Goal: Task Accomplishment & Management: Complete application form

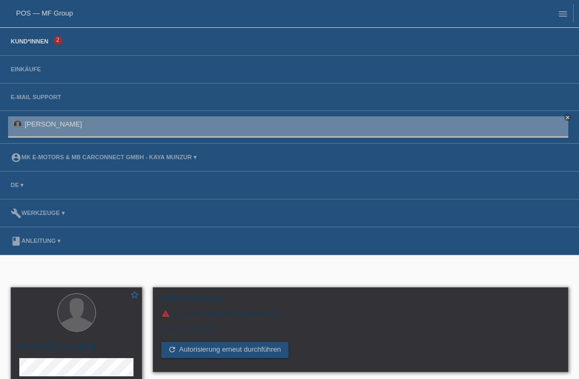
click at [29, 44] on link "Kund*innen" at bounding box center [29, 41] width 48 height 6
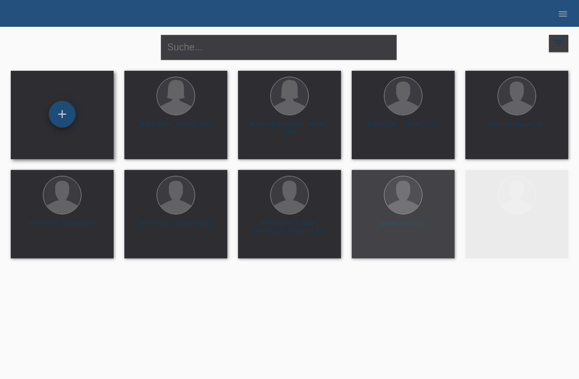
click at [66, 111] on div "+" at bounding box center [62, 114] width 26 height 18
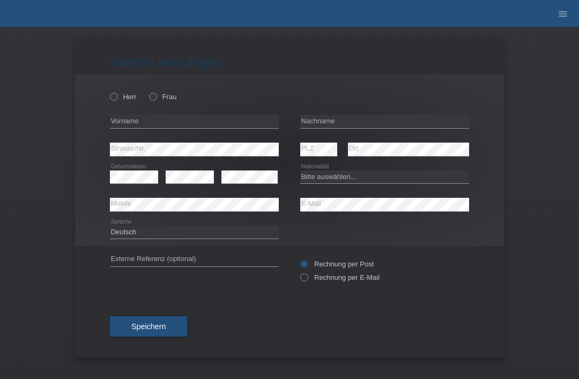
click at [110, 104] on div "Herr Frau" at bounding box center [194, 97] width 169 height 22
click at [123, 98] on label "Herr" at bounding box center [123, 97] width 27 height 8
click at [117, 98] on input "Herr" at bounding box center [113, 96] width 7 height 7
radio input "true"
click at [376, 136] on div "error Ort" at bounding box center [408, 150] width 121 height 28
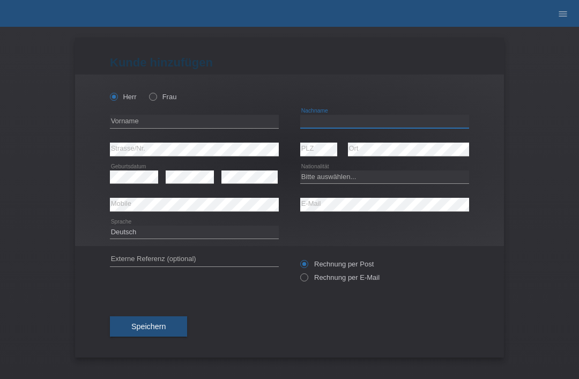
click at [395, 122] on input "text" at bounding box center [384, 121] width 169 height 13
type input "Tosin"
click at [199, 128] on input "text" at bounding box center [194, 121] width 169 height 13
type input "[PERSON_NAME]"
click at [355, 181] on select "Bitte auswählen... Schweiz Deutschland Liechtenstein Österreich ------------ Af…" at bounding box center [384, 176] width 169 height 13
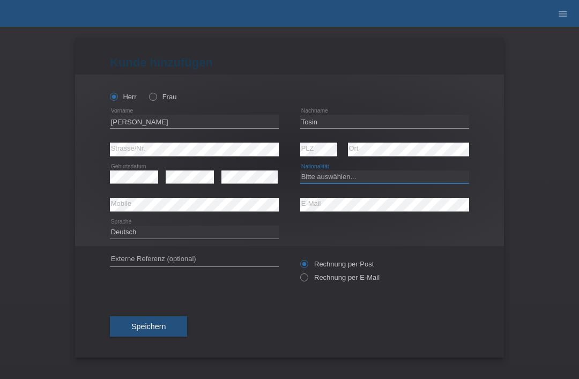
select select "CH"
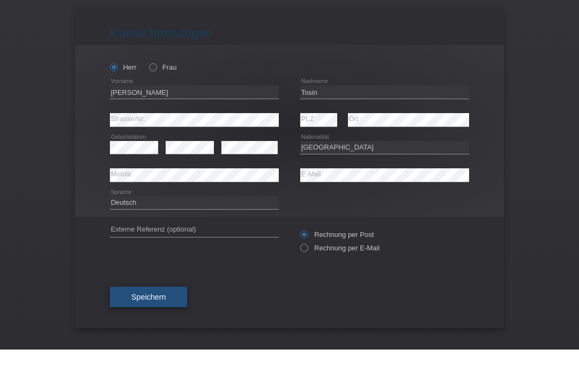
click at [140, 322] on span "Speichern" at bounding box center [148, 326] width 34 height 9
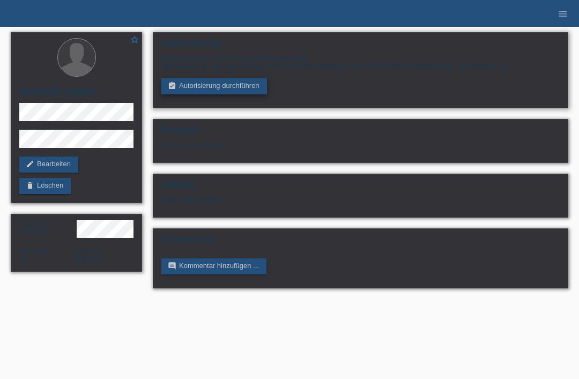
click at [205, 94] on link "assignment_turned_in Autorisierung durchführen" at bounding box center [214, 86] width 106 height 16
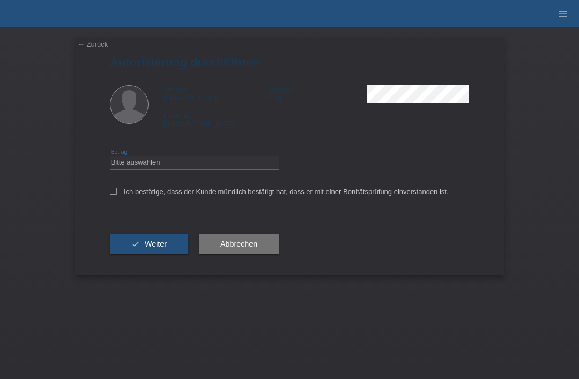
click at [176, 168] on select "Bitte auswählen CHF 1.00 - CHF 499.00 CHF 500.00 - CHF 1'999.00 CHF 2'000.00 - …" at bounding box center [194, 162] width 169 height 13
select select "3"
click at [119, 195] on label "Ich bestätige, dass der Kunde mündlich bestätigt hat, dass er mit einer Bonität…" at bounding box center [279, 192] width 339 height 8
click at [117, 195] on input "Ich bestätige, dass der Kunde mündlich bestätigt hat, dass er mit einer Bonität…" at bounding box center [113, 191] width 7 height 7
checkbox input "true"
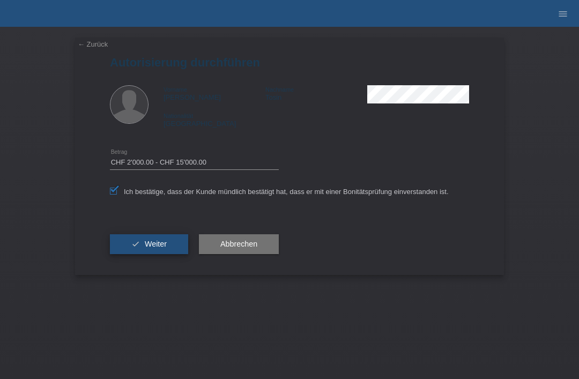
click at [140, 248] on button "check Weiter" at bounding box center [149, 244] width 78 height 20
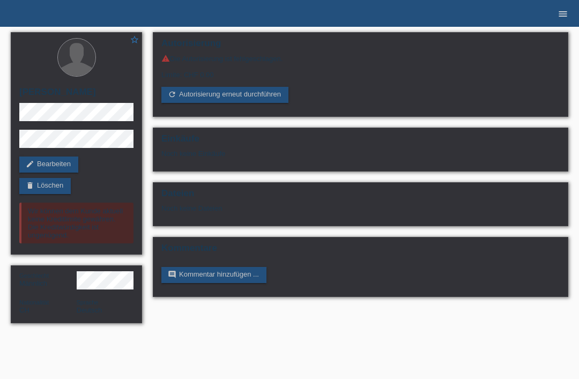
click at [562, 12] on icon "menu" at bounding box center [562, 14] width 11 height 11
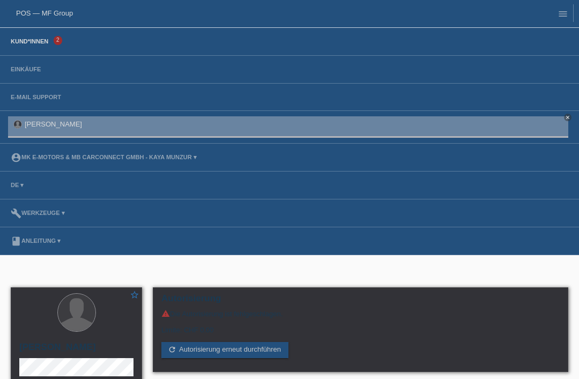
click at [25, 44] on link "Kund*innen" at bounding box center [29, 41] width 48 height 6
